Goal: Information Seeking & Learning: Learn about a topic

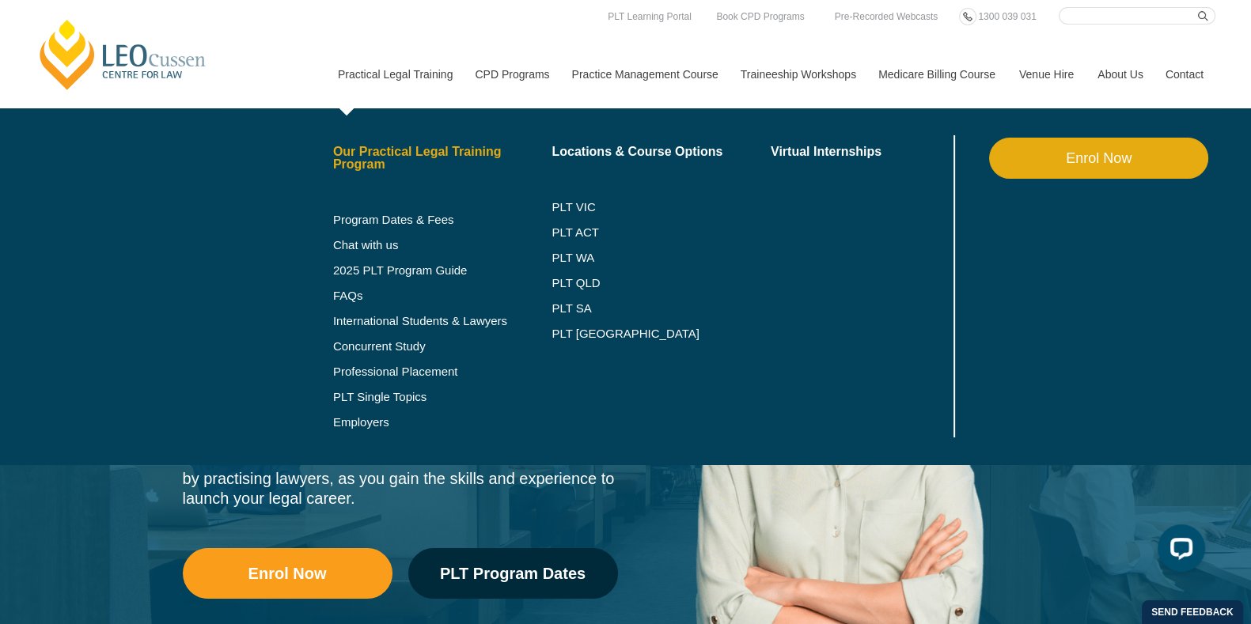
click at [434, 146] on link "Our Practical Legal Training Program" at bounding box center [442, 158] width 219 height 25
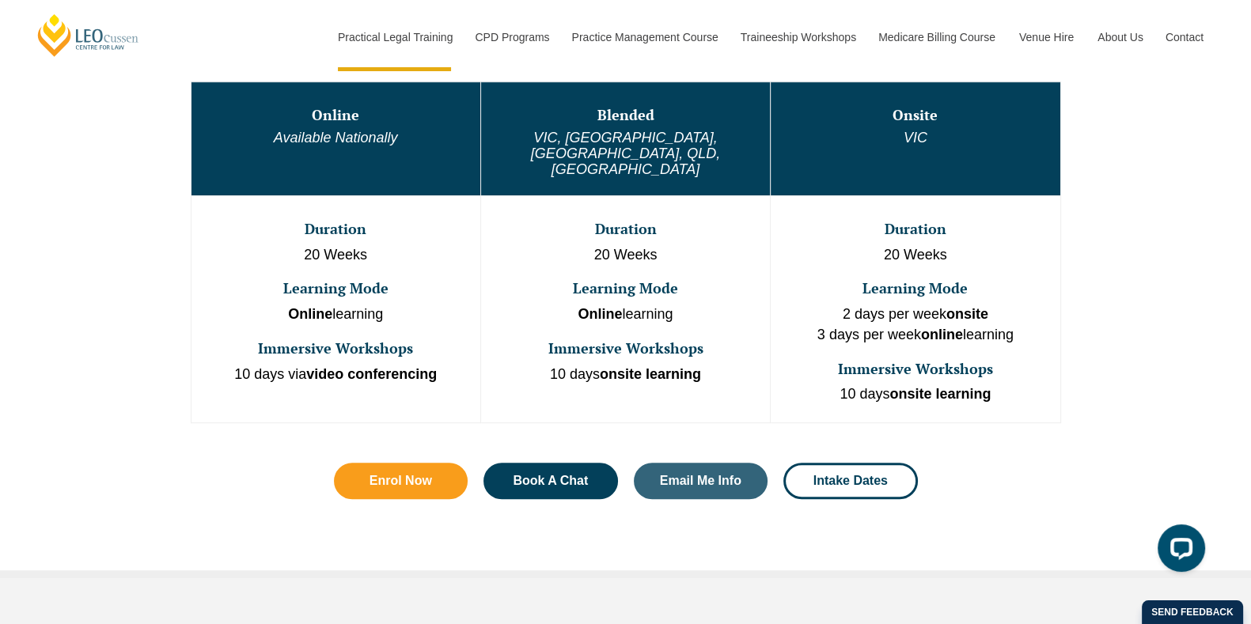
scroll to position [919, 0]
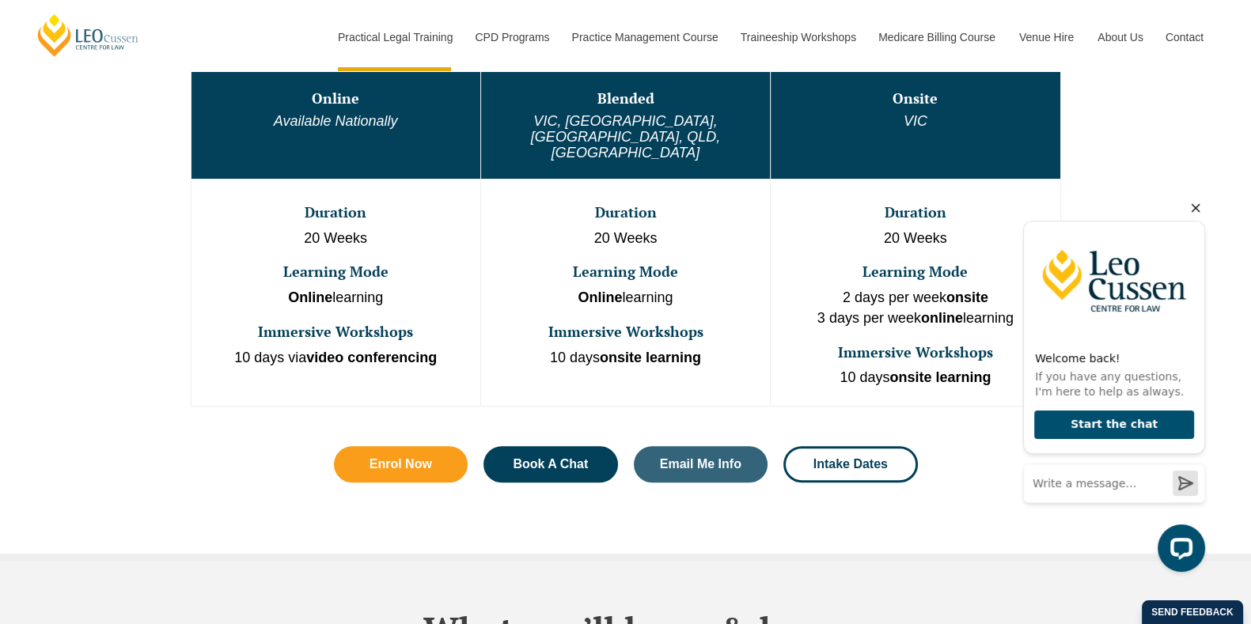
click at [1199, 205] on icon "Hide greeting" at bounding box center [1196, 208] width 9 height 9
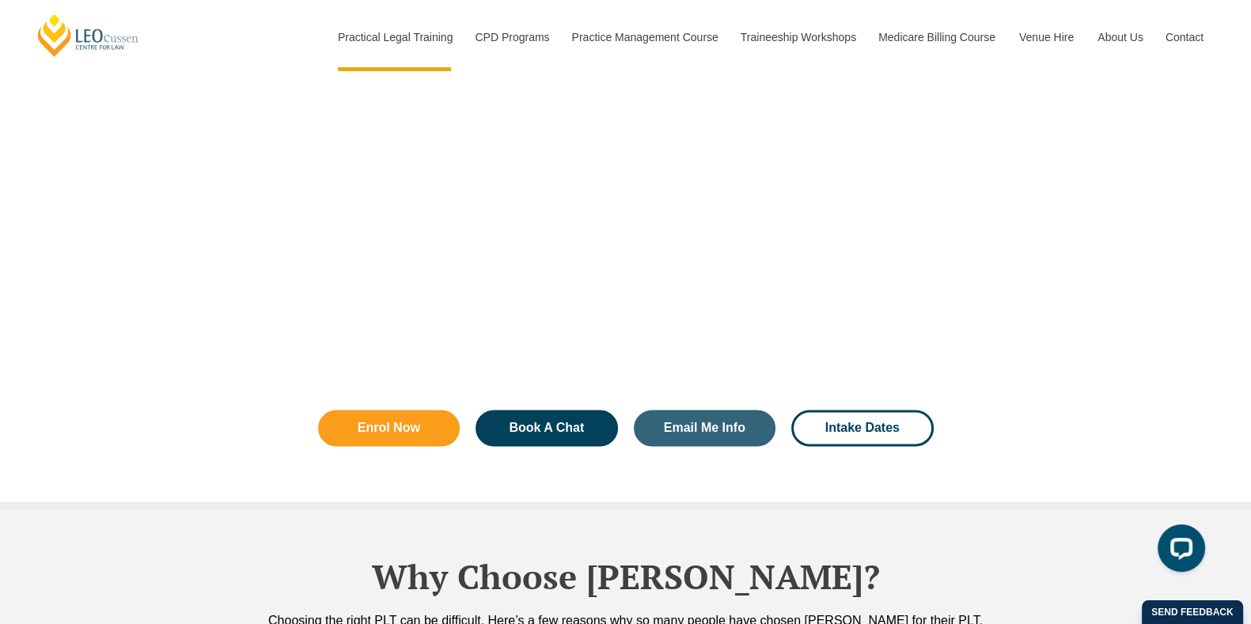
scroll to position [3329, 0]
